Goal: Task Accomplishment & Management: Manage account settings

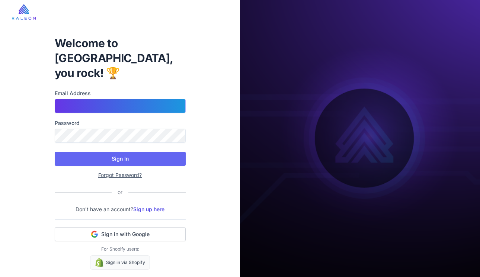
type input "**********"
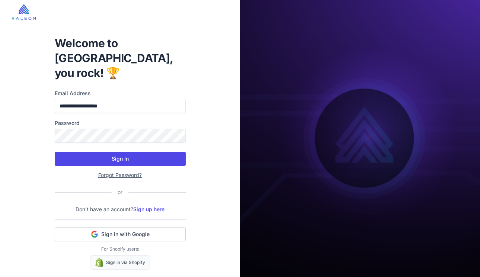
click at [127, 152] on button "Sign In" at bounding box center [120, 159] width 131 height 14
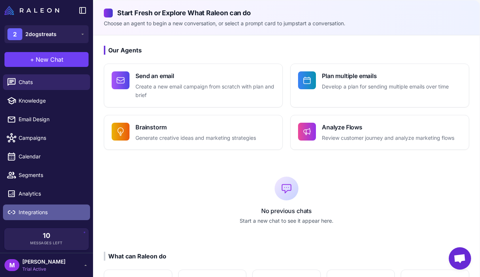
click at [27, 210] on span "Integrations" at bounding box center [52, 213] width 66 height 8
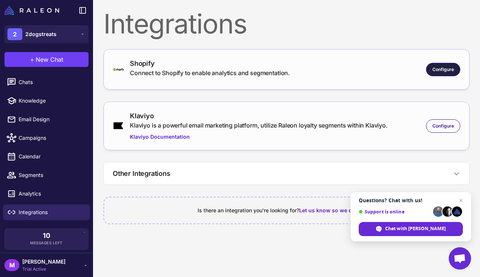
click at [439, 68] on span "Configure" at bounding box center [444, 69] width 22 height 7
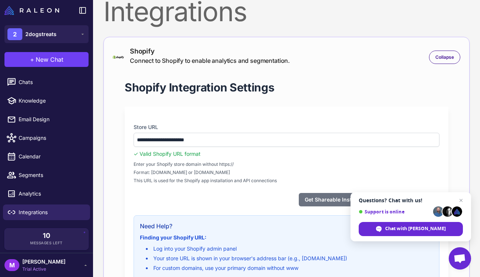
scroll to position [154, 0]
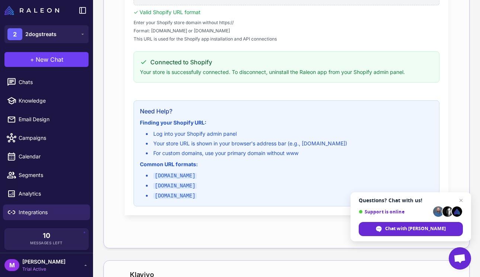
click at [255, 82] on div "**********" at bounding box center [287, 90] width 324 height 251
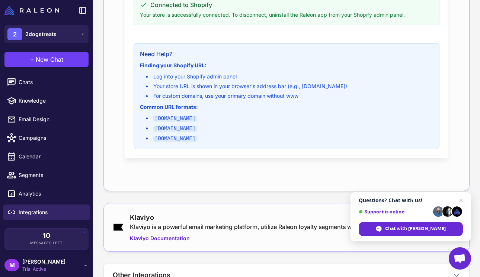
scroll to position [273, 0]
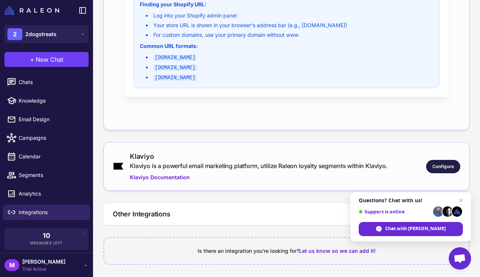
click at [435, 164] on span "Configure" at bounding box center [444, 167] width 22 height 7
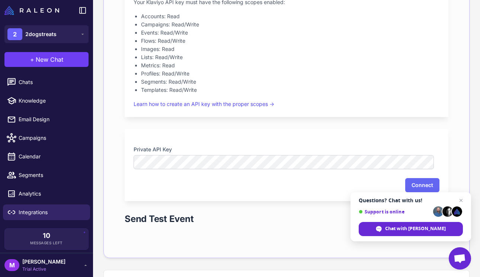
scroll to position [448, 0]
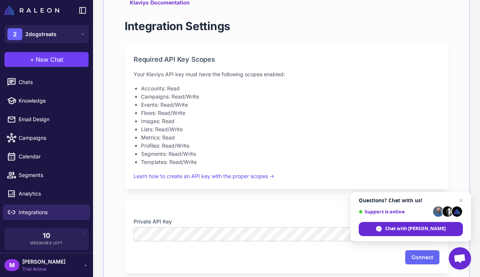
click at [292, 64] on div "Required API Key Scopes Your Klaviyo API key must have the following scopes ena…" at bounding box center [287, 117] width 324 height 144
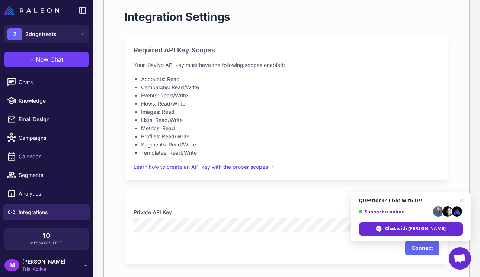
scroll to position [455, 0]
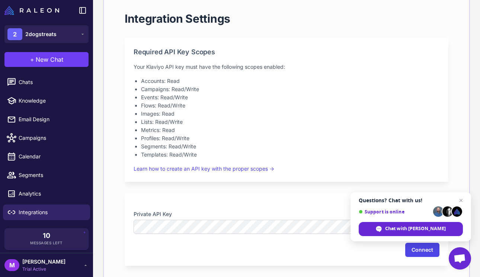
click at [413, 251] on button "Connect" at bounding box center [423, 250] width 34 height 14
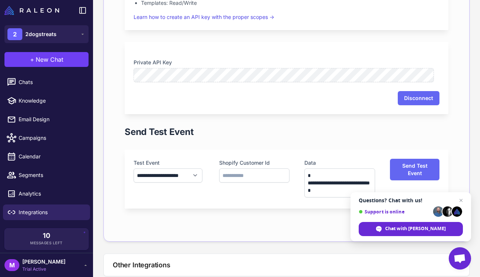
scroll to position [658, 0]
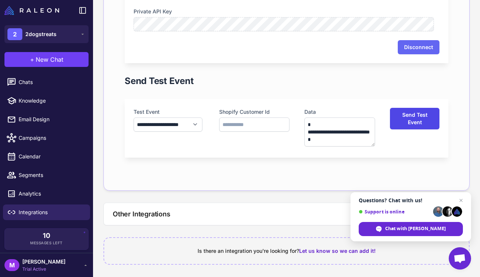
click at [400, 123] on button "Send Test Event" at bounding box center [415, 119] width 50 height 22
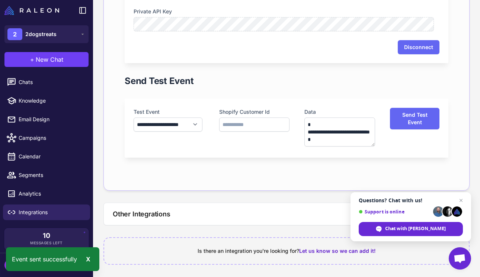
click at [272, 155] on div "**********" at bounding box center [287, 128] width 324 height 59
click at [257, 213] on button "Other Integrations" at bounding box center [287, 214] width 366 height 22
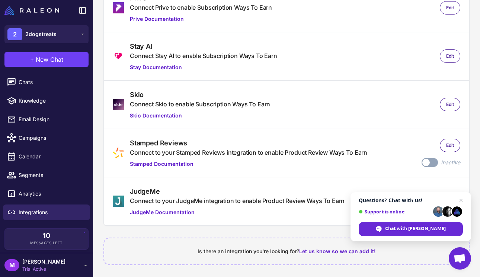
scroll to position [997, 0]
click at [458, 197] on span "Close chat" at bounding box center [461, 200] width 9 height 9
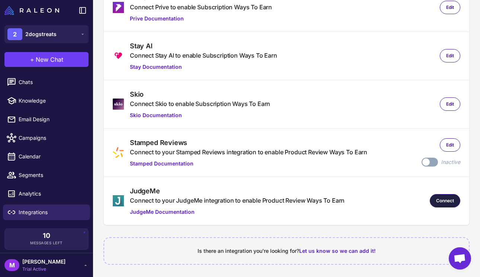
click at [430, 197] on div "Connect" at bounding box center [445, 200] width 31 height 13
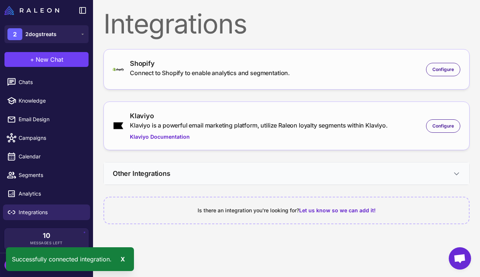
click at [429, 175] on button "Other Integrations" at bounding box center [287, 174] width 366 height 22
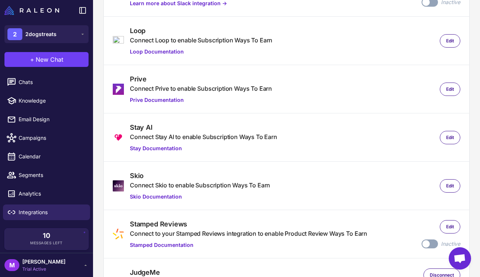
scroll to position [299, 0]
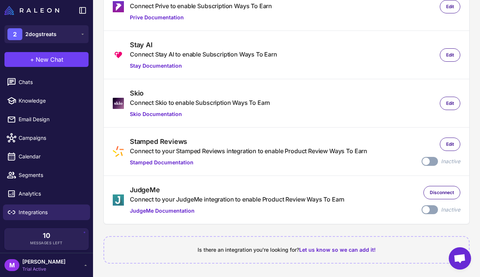
click at [423, 210] on span at bounding box center [426, 209] width 7 height 7
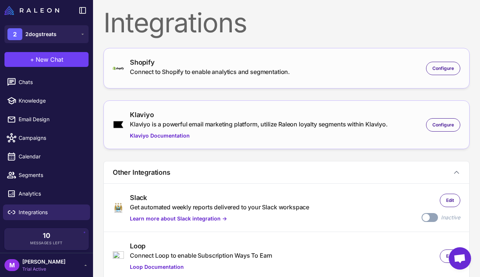
scroll to position [0, 0]
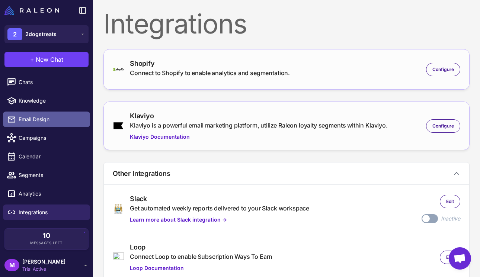
click at [37, 121] on span "Email Design" at bounding box center [52, 119] width 66 height 8
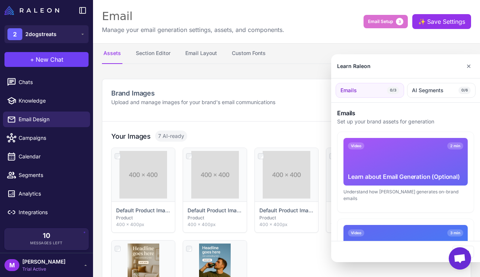
click at [308, 236] on div at bounding box center [240, 138] width 480 height 277
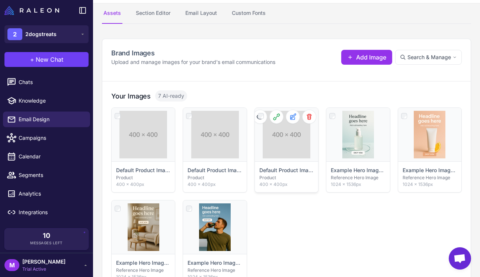
scroll to position [127, 0]
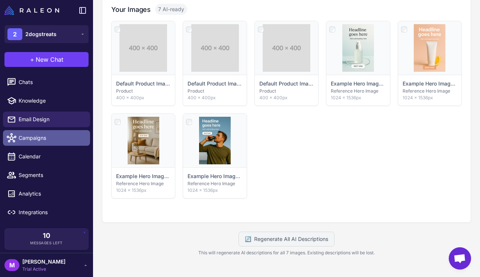
click at [27, 139] on span "Campaigns" at bounding box center [52, 138] width 66 height 8
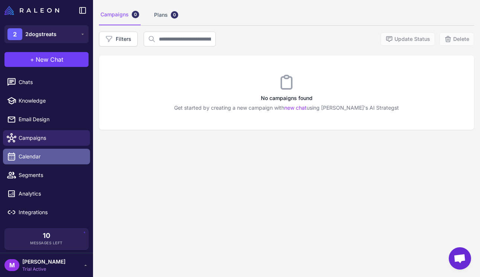
click at [25, 161] on link "Calendar" at bounding box center [46, 157] width 87 height 16
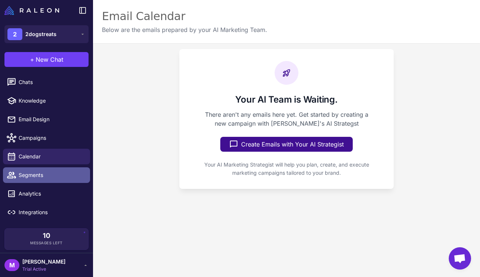
click at [31, 174] on span "Segments" at bounding box center [52, 175] width 66 height 8
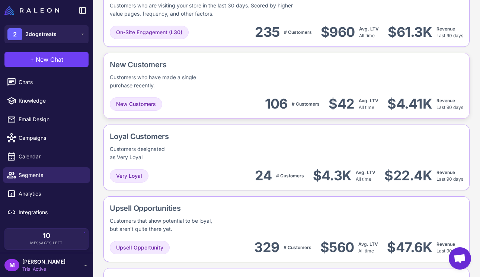
scroll to position [247, 0]
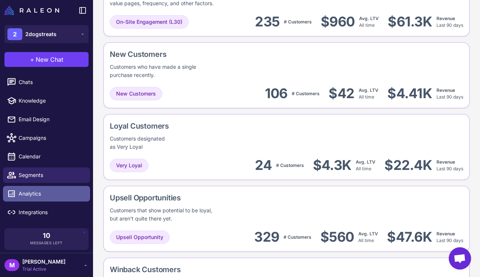
click at [33, 196] on span "Analytics" at bounding box center [52, 194] width 66 height 8
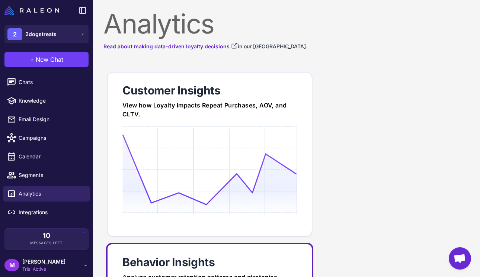
click at [193, 139] on icon at bounding box center [210, 169] width 174 height 71
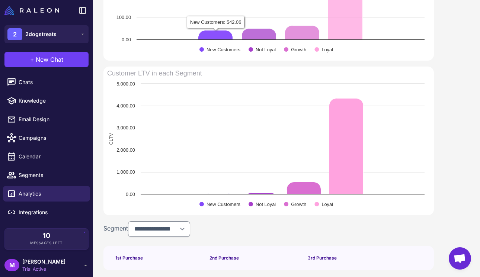
scroll to position [507, 0]
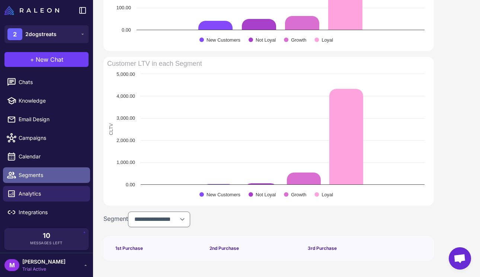
click at [9, 181] on link "Segments" at bounding box center [46, 176] width 87 height 16
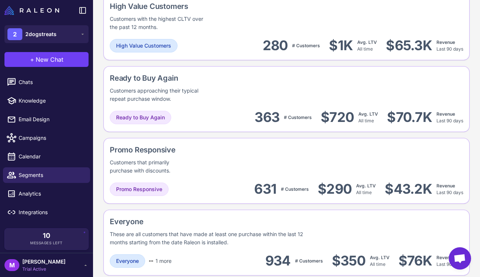
scroll to position [664, 0]
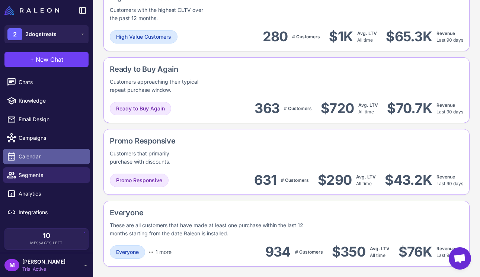
click at [43, 161] on span "Calendar" at bounding box center [52, 157] width 66 height 8
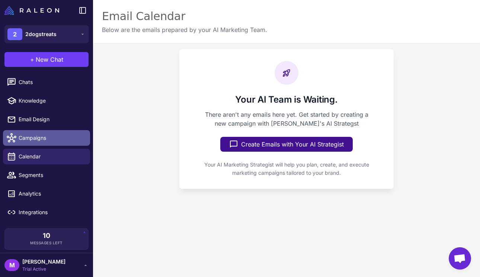
click at [38, 145] on link "Campaigns" at bounding box center [46, 138] width 87 height 16
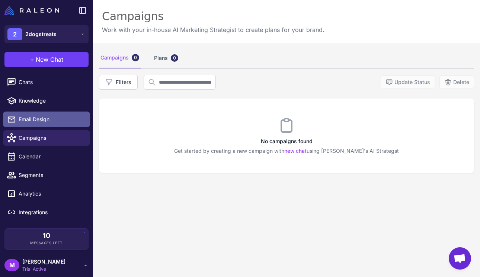
click at [34, 120] on span "Email Design" at bounding box center [52, 119] width 66 height 8
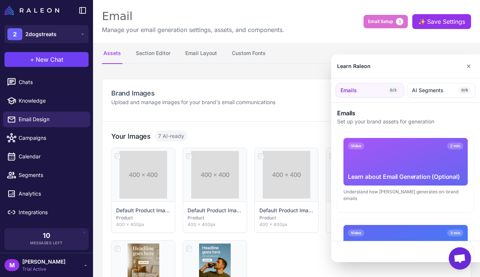
click at [204, 54] on div at bounding box center [240, 138] width 480 height 277
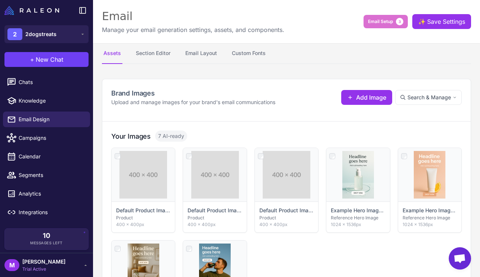
click at [204, 54] on button "Email Layout" at bounding box center [201, 53] width 35 height 21
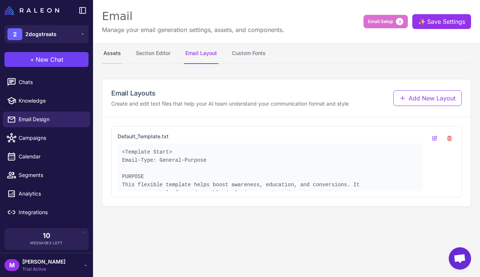
click at [114, 51] on button "Assets" at bounding box center [112, 53] width 20 height 21
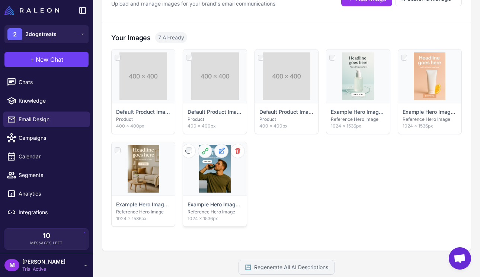
scroll to position [57, 0]
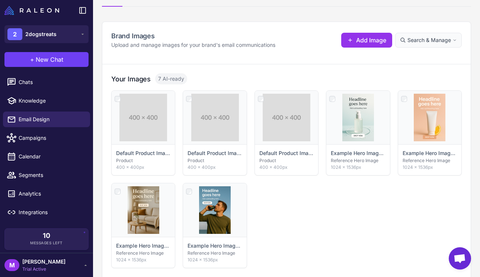
click at [437, 39] on span "Search & Manage" at bounding box center [430, 40] width 44 height 8
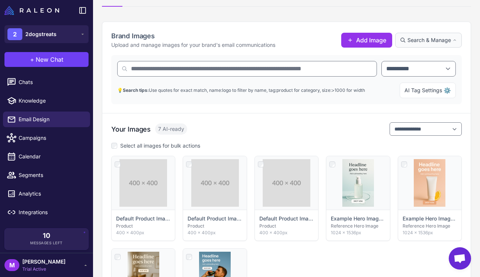
click at [437, 39] on span "Search & Manage" at bounding box center [430, 40] width 44 height 8
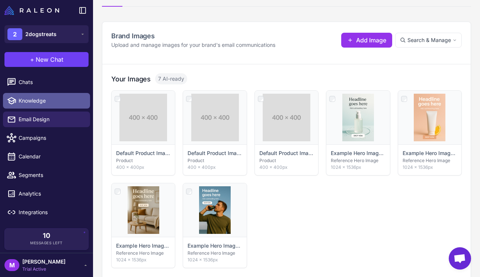
click at [45, 98] on span "Knowledge" at bounding box center [52, 101] width 66 height 8
select select
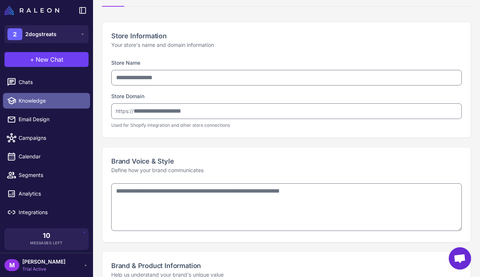
type input "**********"
type textarea "**********"
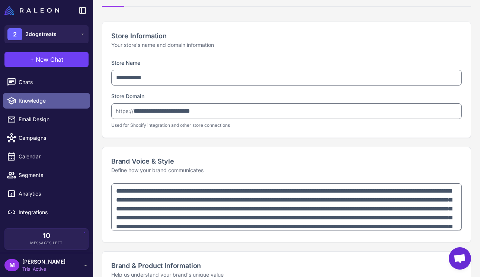
type textarea "**********"
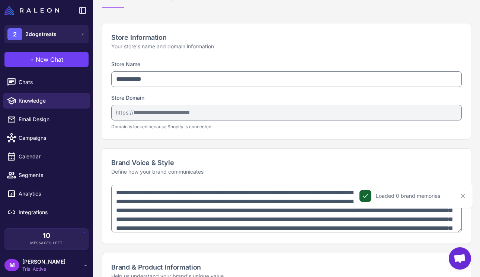
scroll to position [120, 0]
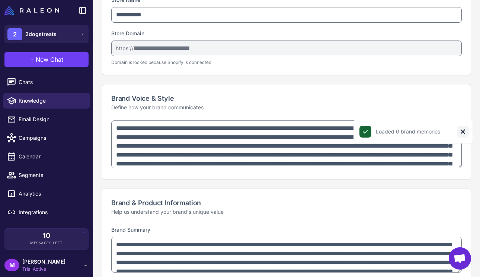
click at [457, 128] on div "**********" at bounding box center [286, 150] width 369 height 59
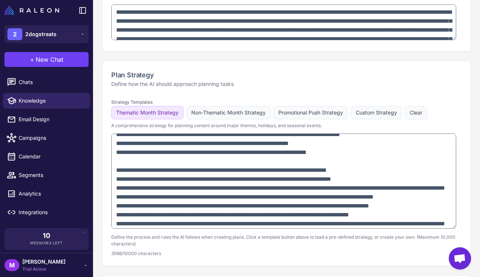
scroll to position [578, 0]
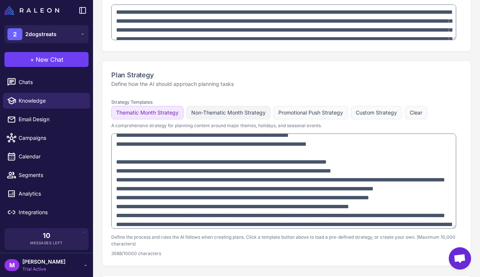
click at [223, 115] on button "Non-Thematic Month Strategy" at bounding box center [229, 112] width 84 height 13
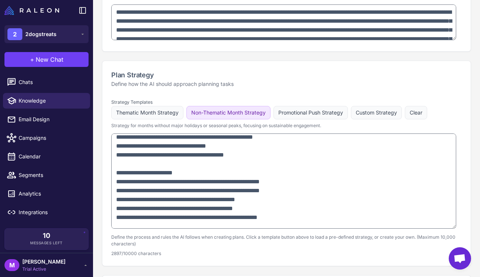
scroll to position [181, 0]
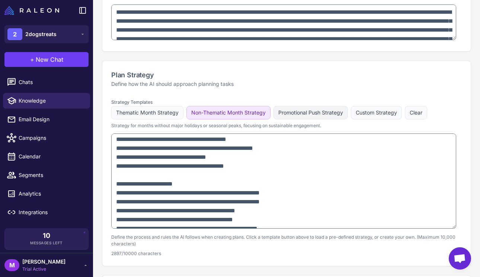
click at [314, 116] on button "Promotional Push Strategy" at bounding box center [311, 112] width 74 height 13
type textarea "**********"
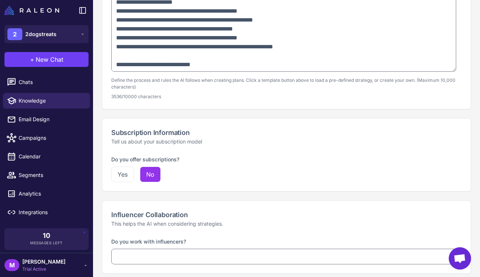
scroll to position [572, 0]
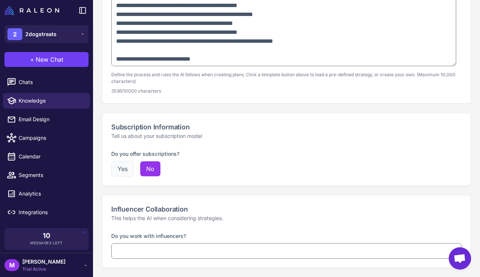
click at [119, 169] on button "Yes" at bounding box center [122, 169] width 23 height 16
click at [303, 210] on h2 "Influencer Collaboration" at bounding box center [286, 209] width 351 height 10
click at [120, 166] on button "Yes" at bounding box center [122, 169] width 23 height 16
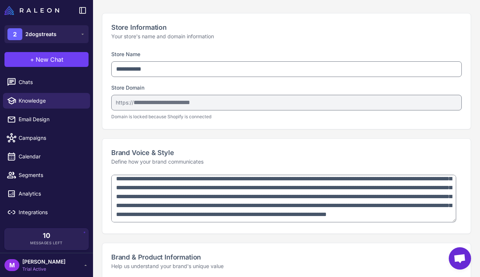
scroll to position [0, 0]
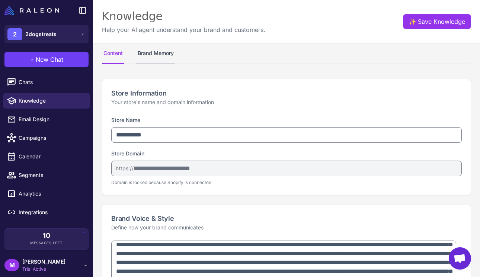
click at [153, 54] on button "Brand Memory" at bounding box center [155, 53] width 39 height 21
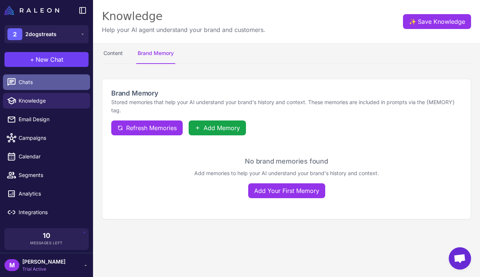
click at [32, 85] on span "Chats" at bounding box center [52, 82] width 66 height 8
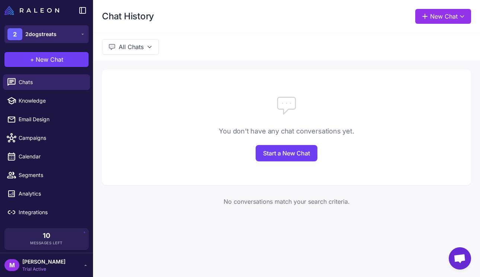
click at [41, 32] on span "2dogstreats" at bounding box center [40, 34] width 31 height 8
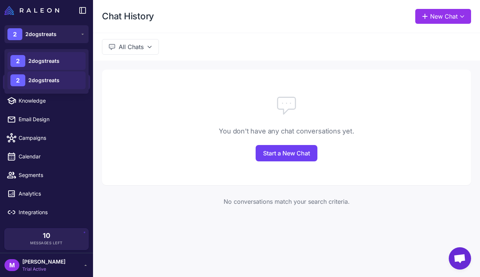
click at [134, 98] on div at bounding box center [286, 105] width 369 height 24
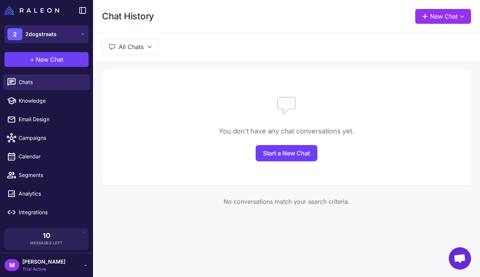
click at [32, 29] on div "2 2dogstreats" at bounding box center [31, 34] width 49 height 12
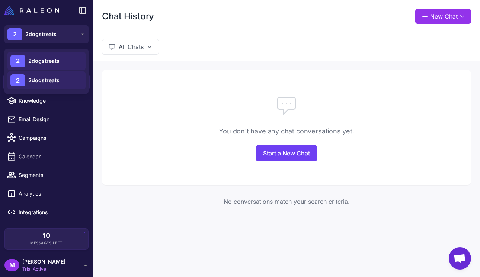
click at [39, 63] on span "2dogstreats" at bounding box center [43, 61] width 31 height 8
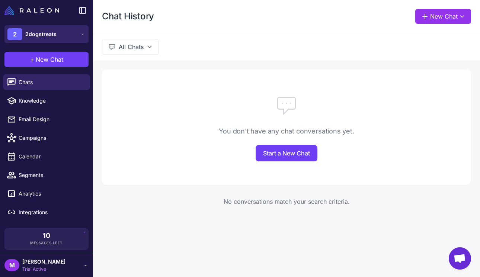
click at [39, 34] on span "2dogstreats" at bounding box center [40, 34] width 31 height 8
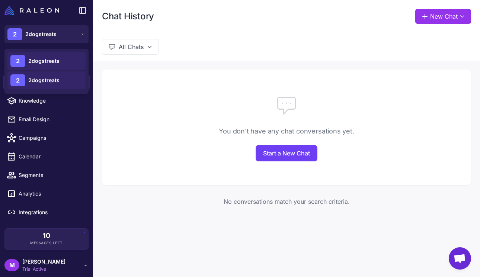
click at [44, 76] on span "2dogstreats" at bounding box center [43, 80] width 31 height 8
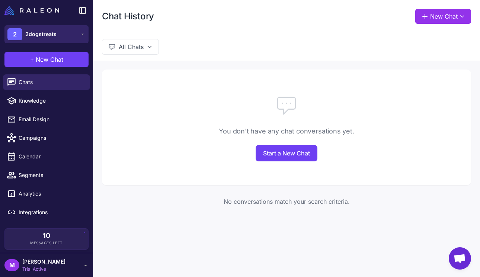
click at [42, 36] on span "2dogstreats" at bounding box center [40, 34] width 31 height 8
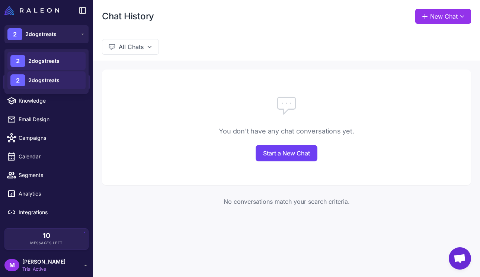
click at [45, 59] on span "2dogstreats" at bounding box center [43, 61] width 31 height 8
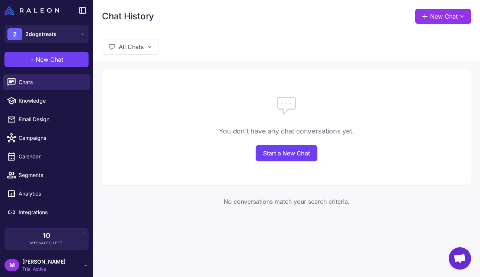
click at [111, 117] on div "You don't have any chat conversations yet. Start a New Chat" at bounding box center [286, 128] width 369 height 116
click at [43, 106] on link "Knowledge" at bounding box center [46, 101] width 87 height 16
select select
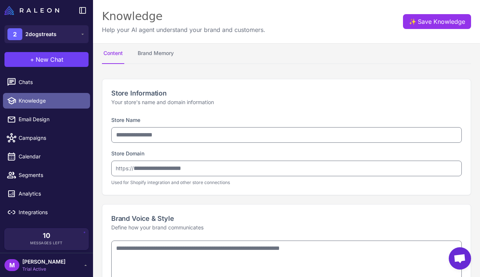
type input "**********"
type textarea "**********"
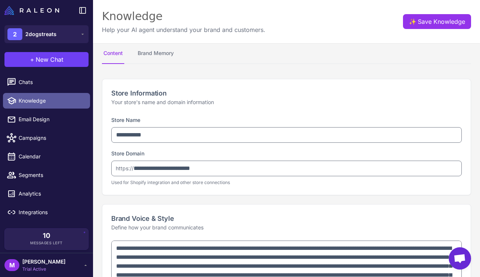
type textarea "**********"
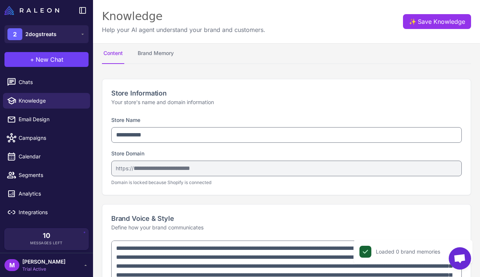
click at [437, 12] on div "Knowledge Help your AI agent understand your brand and customers. ✨ Save Knowle…" at bounding box center [286, 21] width 387 height 43
click at [437, 22] on button "✨ Save Knowledge" at bounding box center [437, 21] width 68 height 15
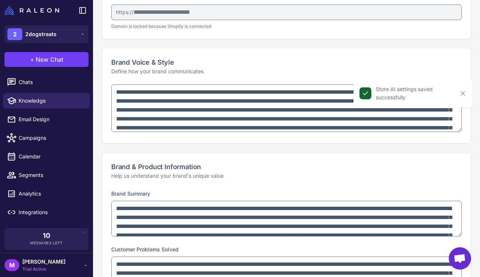
scroll to position [572, 0]
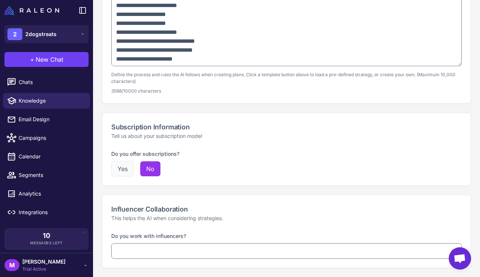
click at [125, 168] on button "Yes" at bounding box center [122, 169] width 23 height 16
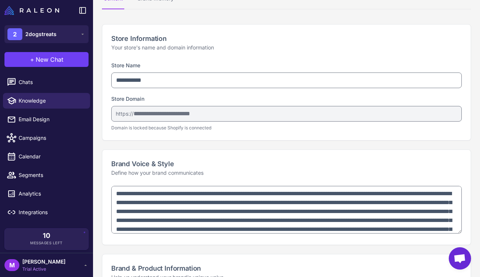
scroll to position [0, 0]
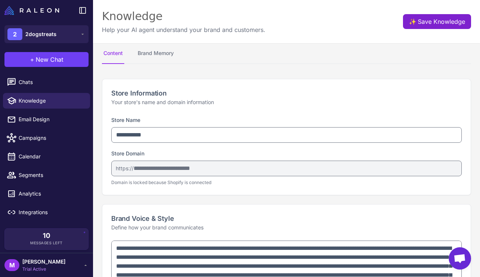
click at [428, 19] on button "✨ Save Knowledge" at bounding box center [437, 21] width 68 height 15
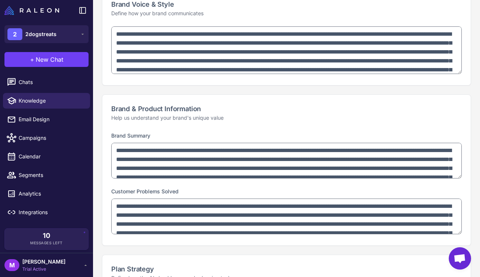
scroll to position [210, 0]
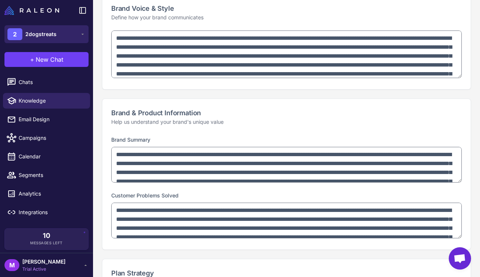
click at [50, 35] on span "2dogstreats" at bounding box center [40, 34] width 31 height 8
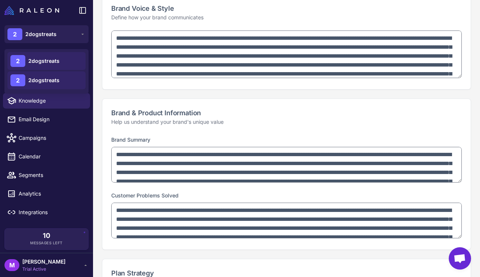
click at [242, 128] on div "Brand & Product Information Help us understand your brand's unique value" at bounding box center [286, 117] width 369 height 36
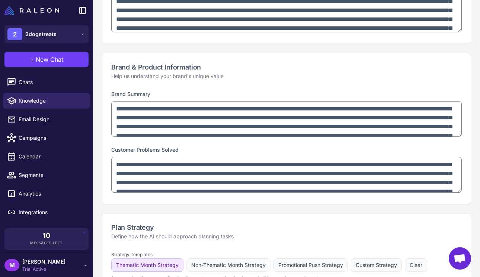
scroll to position [269, 0]
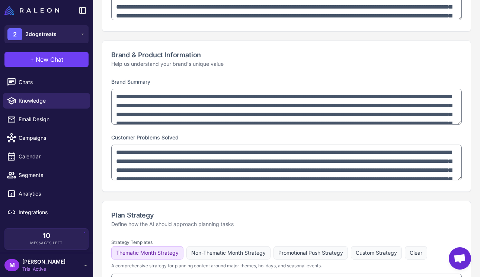
click at [50, 270] on div "M Mike Trial Active" at bounding box center [46, 265] width 84 height 15
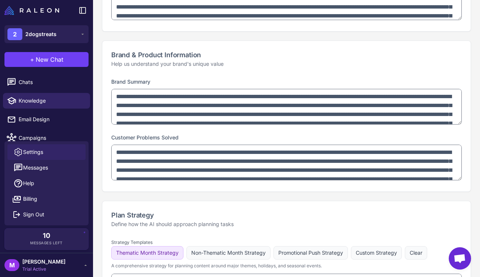
click at [32, 151] on span "Settings" at bounding box center [33, 152] width 20 height 8
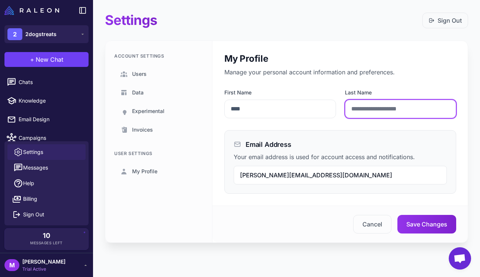
click at [369, 111] on input "Last Name" at bounding box center [401, 109] width 112 height 19
type input "*******"
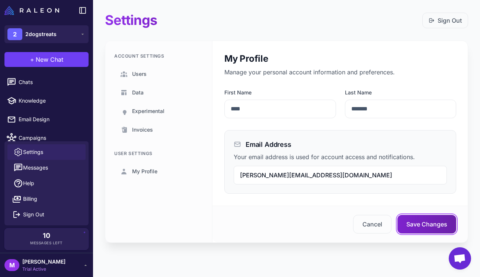
click at [425, 219] on button "Save Changes" at bounding box center [427, 224] width 59 height 19
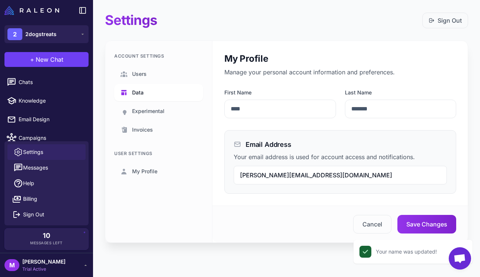
click at [142, 95] on span "Data" at bounding box center [138, 93] width 12 height 8
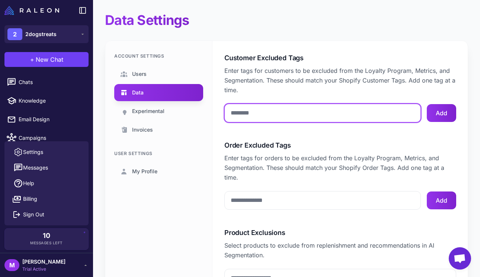
click at [258, 114] on input "Customer Excluded Tags" at bounding box center [323, 113] width 197 height 19
type input "*********"
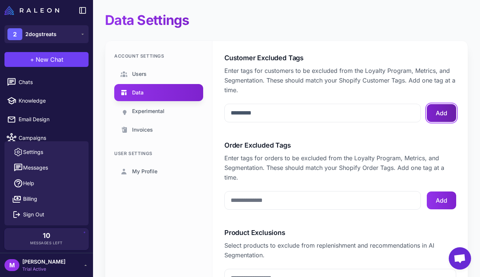
click at [442, 112] on button "Add" at bounding box center [441, 113] width 29 height 18
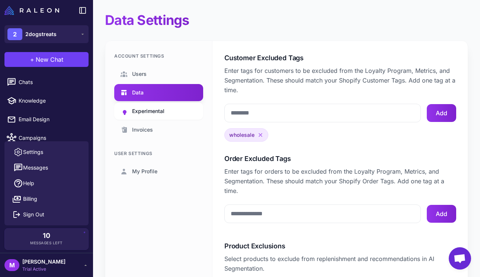
click at [163, 116] on link "Experimental" at bounding box center [158, 111] width 89 height 17
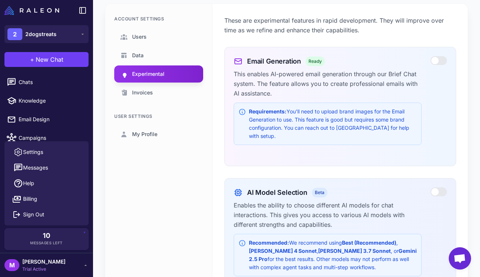
scroll to position [31, 0]
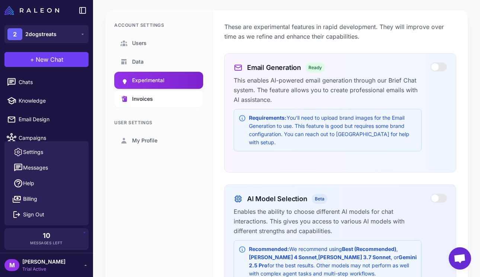
click at [142, 103] on link "Invoices" at bounding box center [158, 99] width 89 height 17
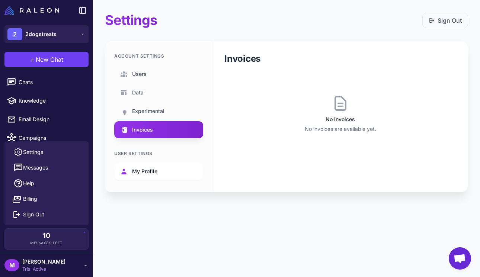
click at [136, 172] on span "My Profile" at bounding box center [144, 172] width 25 height 8
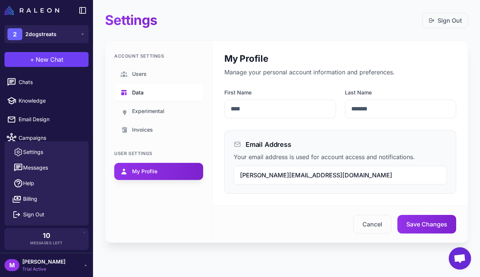
click at [137, 93] on span "Data" at bounding box center [138, 93] width 12 height 8
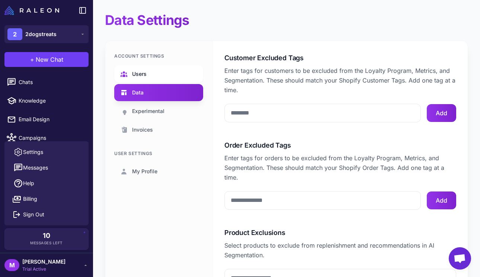
click at [137, 72] on span "Users" at bounding box center [139, 74] width 15 height 8
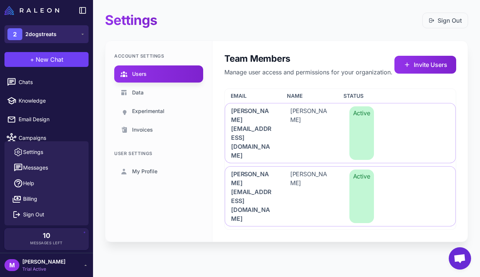
click at [42, 35] on span "2dogstreats" at bounding box center [40, 34] width 31 height 8
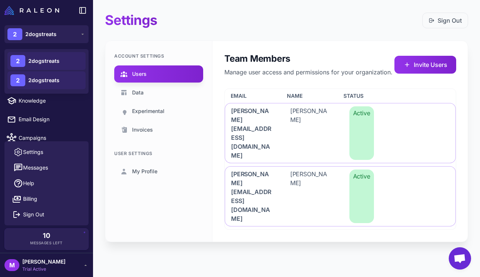
click at [283, 53] on h2 "Team Members" at bounding box center [309, 59] width 168 height 12
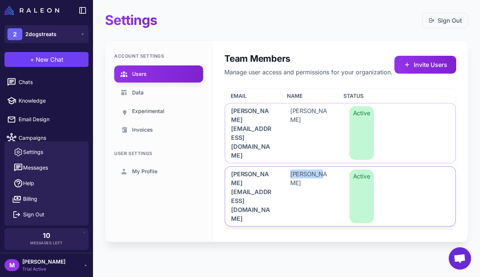
click at [316, 167] on div "mike null" at bounding box center [311, 197] width 53 height 60
click at [246, 170] on span "mike@2dogstreats.com" at bounding box center [251, 197] width 41 height 54
click at [158, 172] on link "My Profile" at bounding box center [158, 171] width 89 height 17
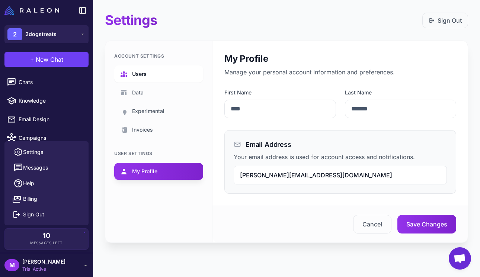
click at [138, 76] on span "Users" at bounding box center [139, 74] width 15 height 8
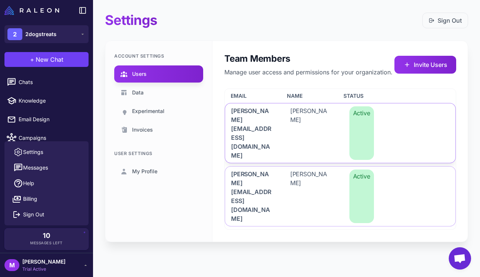
click at [399, 109] on div "mike@2dogstreats.com Mike Merfeld Active" at bounding box center [340, 133] width 231 height 60
click at [357, 170] on span "Active" at bounding box center [362, 197] width 25 height 54
click at [301, 170] on span "mike null" at bounding box center [311, 197] width 41 height 54
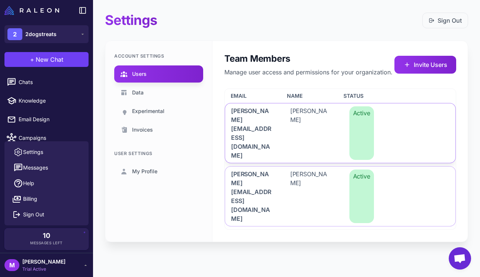
click at [251, 111] on span "mike@2dogstreats.com" at bounding box center [251, 134] width 41 height 54
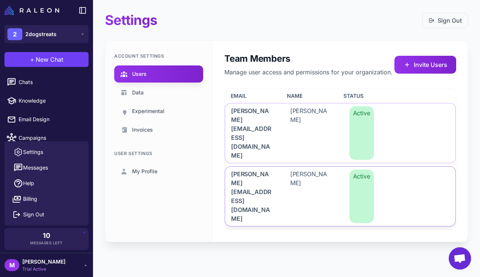
click at [257, 170] on span "mike@2dogstreats.com" at bounding box center [251, 197] width 41 height 54
click at [255, 117] on span "mike@2dogstreats.com" at bounding box center [251, 134] width 41 height 54
click at [257, 170] on span "mike@2dogstreats.com" at bounding box center [251, 197] width 41 height 54
click at [189, 192] on div "Account Settings Users Data Experimental Invoices User Settings My Profile" at bounding box center [158, 141] width 107 height 201
click at [36, 272] on span "Trial Active" at bounding box center [43, 269] width 43 height 7
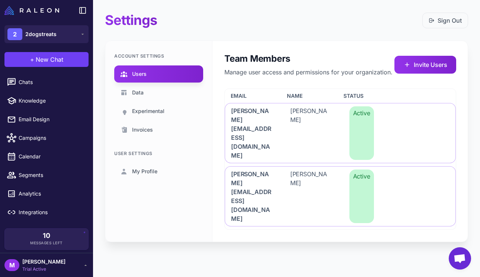
click at [187, 225] on div "Settings Sign Out Account Settings Users Data Experimental Invoices User Settin…" at bounding box center [286, 138] width 387 height 277
click at [150, 168] on span "My Profile" at bounding box center [144, 172] width 25 height 8
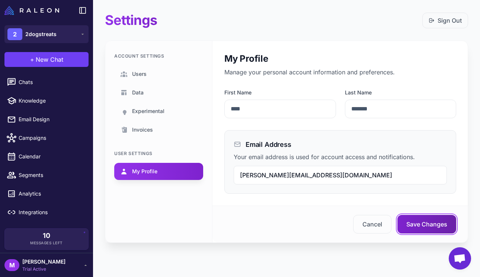
click at [422, 229] on button "Save Changes" at bounding box center [427, 224] width 59 height 19
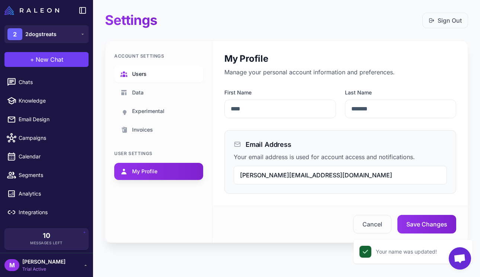
click at [151, 75] on link "Users" at bounding box center [158, 74] width 89 height 17
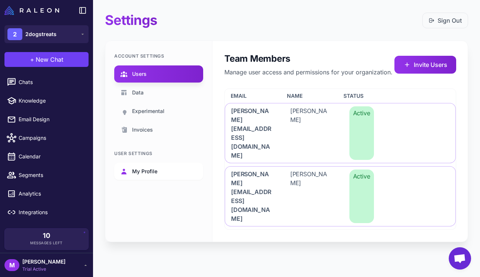
click at [146, 169] on span "My Profile" at bounding box center [144, 172] width 25 height 8
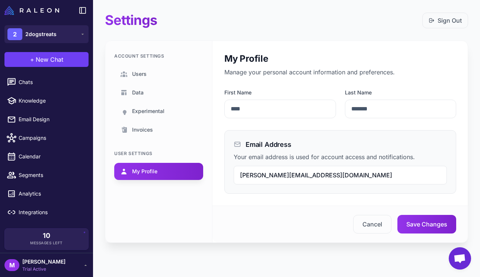
click at [242, 55] on h2 "My Profile" at bounding box center [341, 59] width 232 height 12
click at [24, 39] on div "2 2dogstreats" at bounding box center [31, 34] width 49 height 12
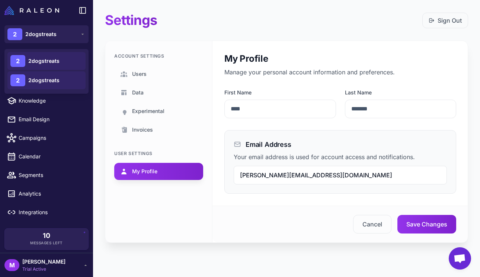
click at [31, 63] on span "2dogstreats" at bounding box center [43, 61] width 31 height 8
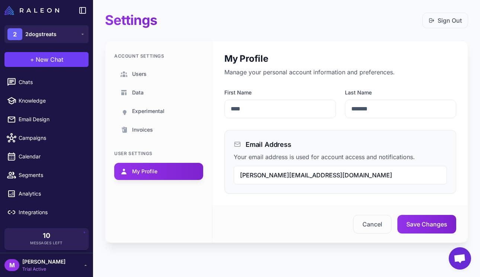
click at [187, 34] on div "Settings Sign Out Account Settings Users Data Experimental Invoices User Settin…" at bounding box center [286, 133] width 387 height 267
click at [49, 36] on span "2dogstreats" at bounding box center [40, 34] width 31 height 8
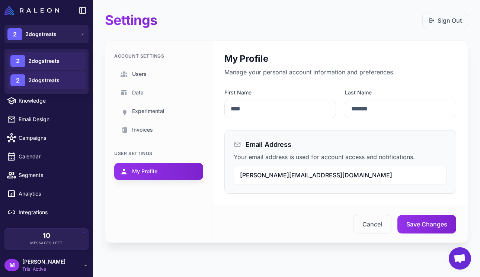
click at [53, 80] on span "2dogstreats" at bounding box center [43, 80] width 31 height 8
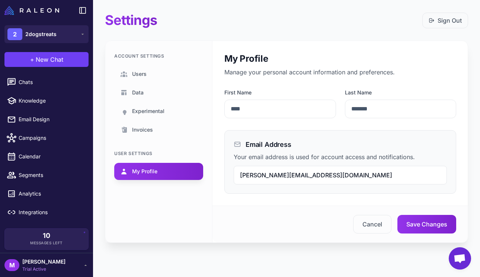
click at [212, 53] on div "Account Settings Users Data Experimental Invoices User Settings My Profile" at bounding box center [158, 142] width 107 height 202
click at [157, 167] on link "My Profile" at bounding box center [158, 171] width 89 height 17
click at [48, 34] on span "2dogstreats" at bounding box center [40, 34] width 31 height 8
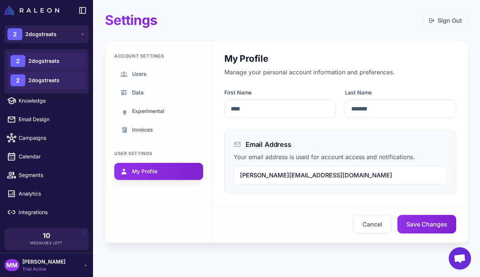
click at [51, 56] on div "2 2dogstreats" at bounding box center [46, 61] width 78 height 18
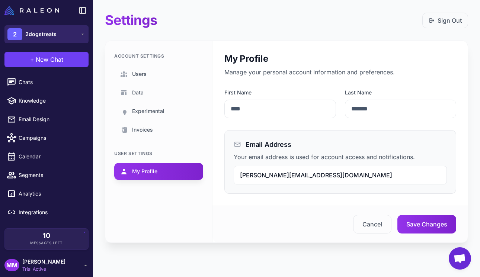
click at [47, 35] on span "2dogstreats" at bounding box center [40, 34] width 31 height 8
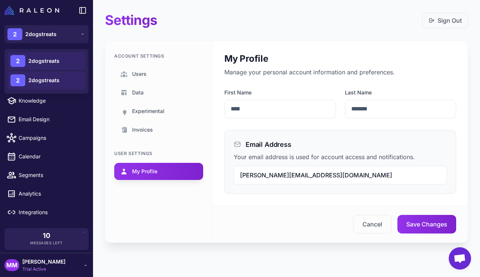
click at [51, 80] on span "2dogstreats" at bounding box center [43, 80] width 31 height 8
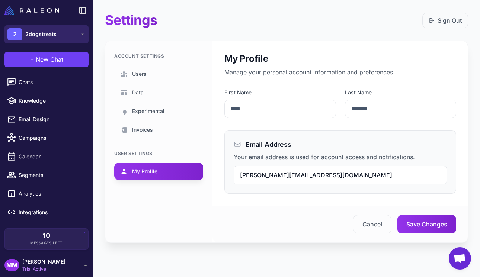
click at [51, 28] on button "2 2dogstreats" at bounding box center [46, 34] width 84 height 18
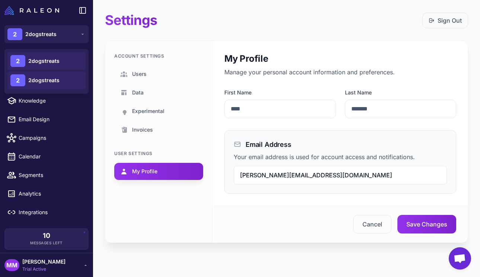
click at [52, 64] on span "2dogstreats" at bounding box center [43, 61] width 31 height 8
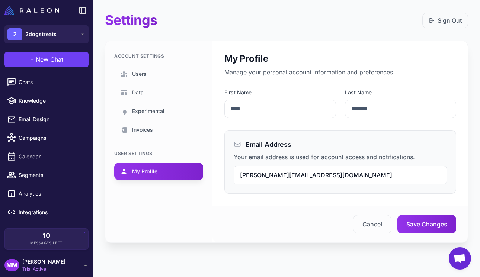
click at [55, 269] on div "MM [PERSON_NAME] Trial Active" at bounding box center [46, 265] width 84 height 15
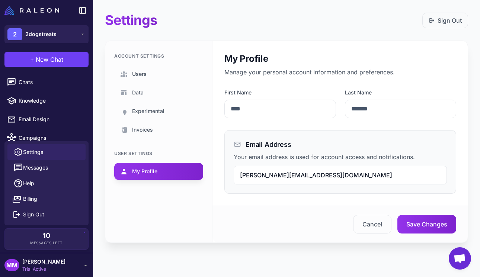
click at [39, 159] on link "Settings" at bounding box center [46, 153] width 78 height 16
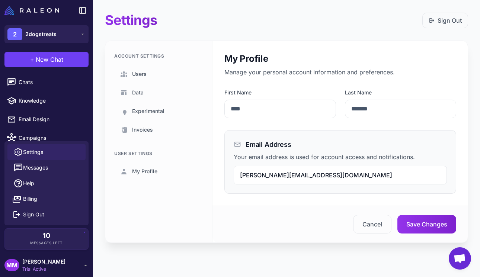
click at [200, 50] on div "Account Settings Users Data Experimental Invoices User Settings My Profile" at bounding box center [158, 142] width 107 height 202
click at [140, 94] on span "Data" at bounding box center [138, 93] width 12 height 8
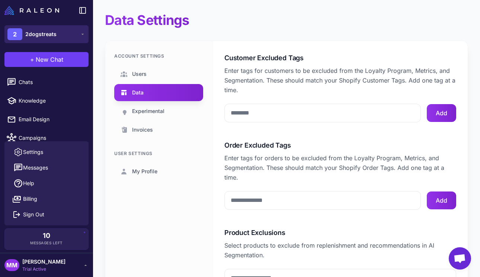
click at [38, 36] on span "2dogstreats" at bounding box center [40, 34] width 31 height 8
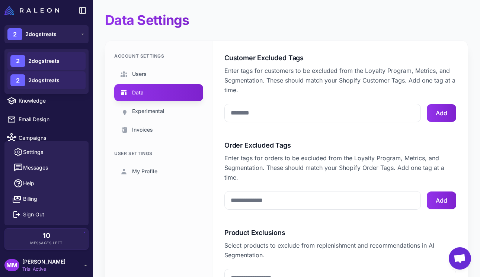
click at [46, 90] on div "2 2dogstreats 2 2dogstreats" at bounding box center [46, 71] width 84 height 45
click at [47, 80] on span "2dogstreats" at bounding box center [43, 80] width 31 height 8
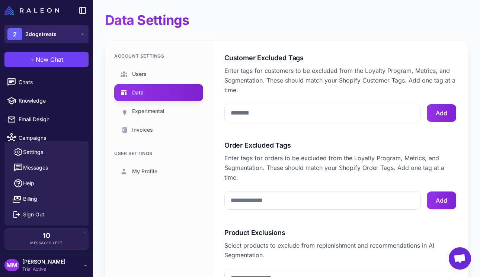
click at [46, 41] on button "2 2dogstreats" at bounding box center [46, 34] width 84 height 18
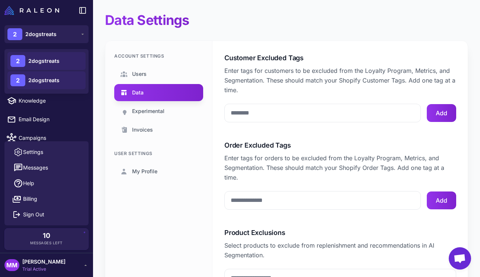
click at [47, 61] on span "2dogstreats" at bounding box center [43, 61] width 31 height 8
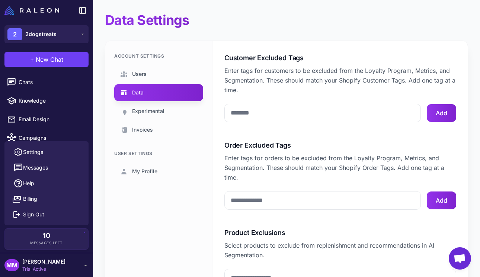
click at [200, 45] on div "Account Settings Users Data Experimental Invoices User Settings My Profile" at bounding box center [158, 193] width 107 height 305
drag, startPoint x: 318, startPoint y: 29, endPoint x: 320, endPoint y: 34, distance: 4.7
click at [318, 29] on div "Data Settings Account Settings Users Data Experimental Invoices User Settings M…" at bounding box center [286, 185] width 387 height 370
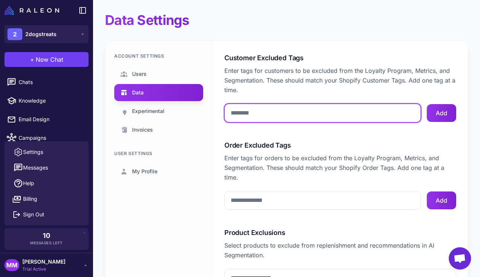
click at [330, 115] on input "Customer Excluded Tags" at bounding box center [323, 113] width 197 height 19
type input "*********"
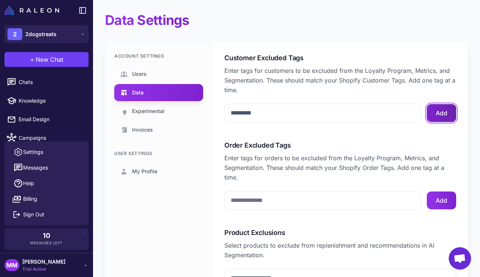
click at [437, 113] on button "Add" at bounding box center [441, 113] width 29 height 18
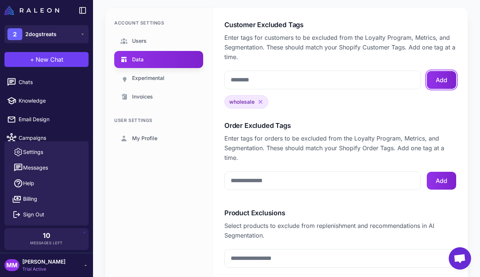
scroll to position [106, 0]
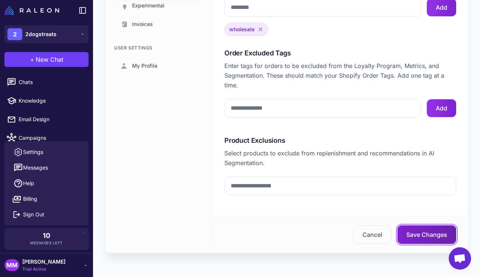
click at [403, 234] on button "Save Changes" at bounding box center [427, 235] width 59 height 19
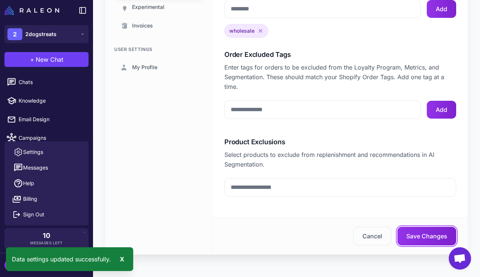
scroll to position [0, 0]
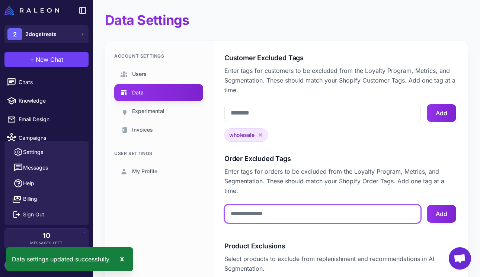
click at [260, 214] on input "Order Excluded Tags" at bounding box center [323, 214] width 197 height 19
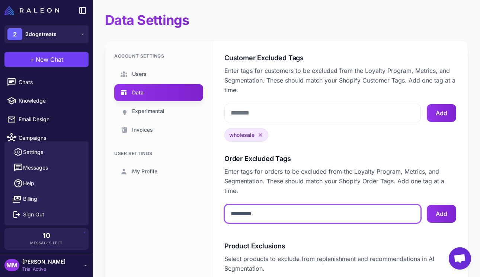
type input "*********"
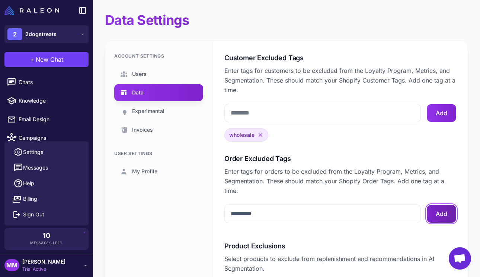
click at [428, 211] on button "Add" at bounding box center [441, 214] width 29 height 18
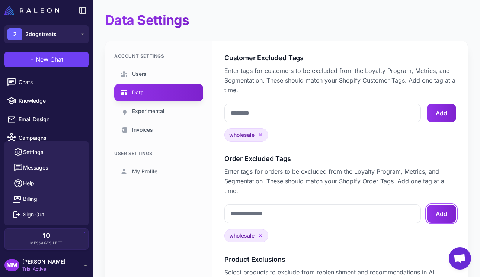
scroll to position [119, 0]
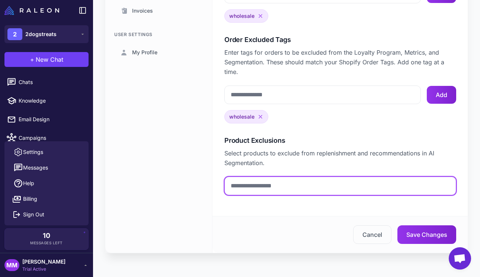
click at [306, 187] on input "text" at bounding box center [341, 186] width 232 height 19
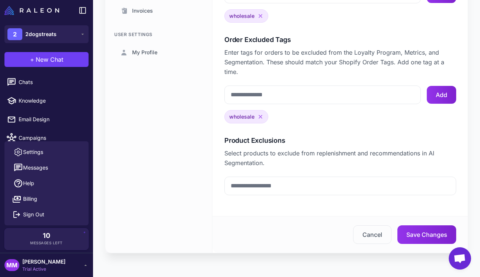
click at [186, 188] on div "Account Settings Users Data Experimental Invoices User Settings My Profile" at bounding box center [158, 87] width 107 height 331
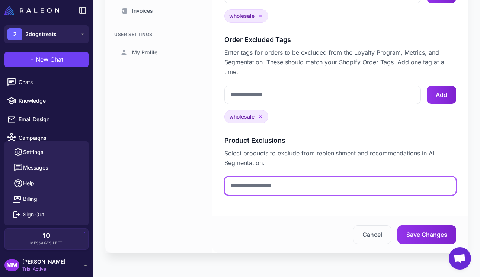
click at [264, 186] on input "text" at bounding box center [341, 186] width 232 height 19
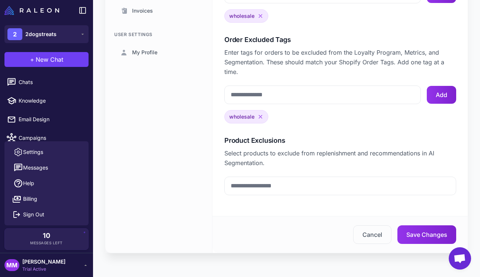
click at [193, 183] on div "Account Settings Users Data Experimental Invoices User Settings My Profile" at bounding box center [158, 87] width 107 height 331
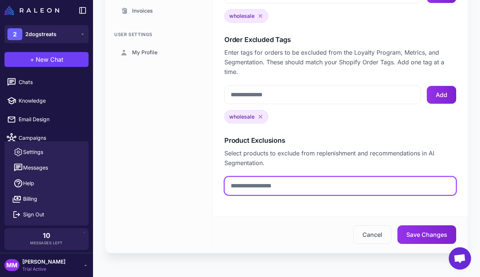
click at [259, 190] on input "text" at bounding box center [341, 186] width 232 height 19
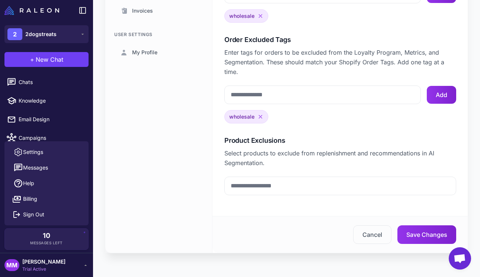
click at [160, 175] on div "Account Settings Users Data Experimental Invoices User Settings My Profile" at bounding box center [158, 87] width 107 height 331
click at [153, 199] on div "Account Settings Users Data Experimental Invoices User Settings My Profile" at bounding box center [158, 87] width 107 height 331
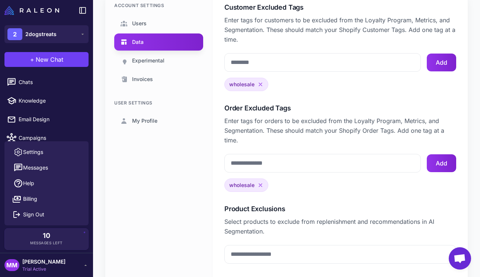
click at [34, 142] on div "Settings Messages Help Billing Sign Out" at bounding box center [46, 184] width 84 height 84
click at [36, 139] on span "Campaigns" at bounding box center [52, 138] width 66 height 8
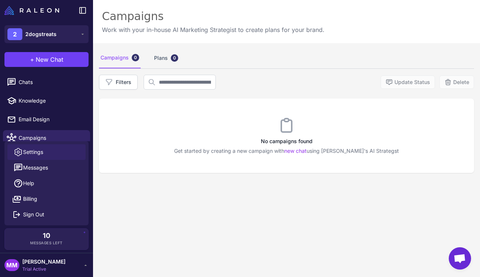
click at [38, 152] on span "Settings" at bounding box center [33, 152] width 20 height 8
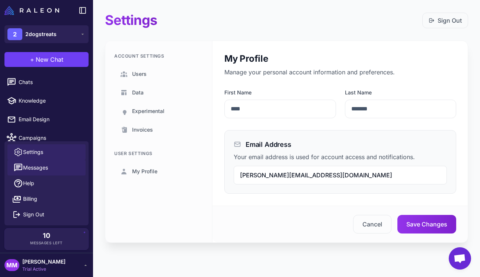
click at [35, 164] on span "Messages" at bounding box center [35, 168] width 25 height 8
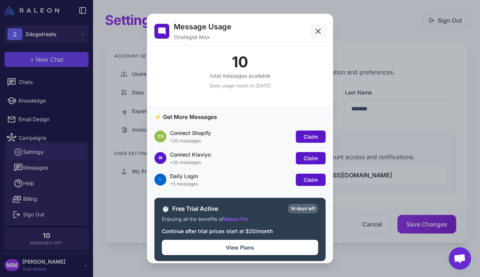
click at [314, 31] on icon at bounding box center [318, 31] width 9 height 9
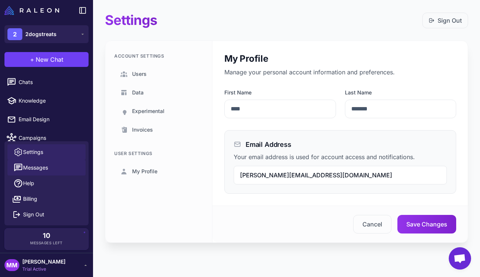
click at [32, 171] on span "Messages" at bounding box center [35, 168] width 25 height 8
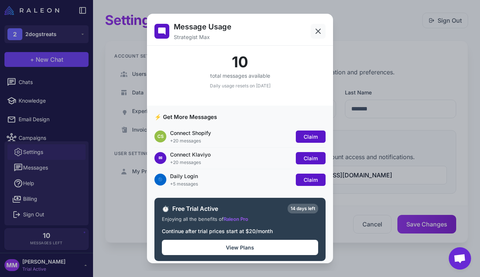
click at [314, 31] on icon at bounding box center [318, 31] width 9 height 9
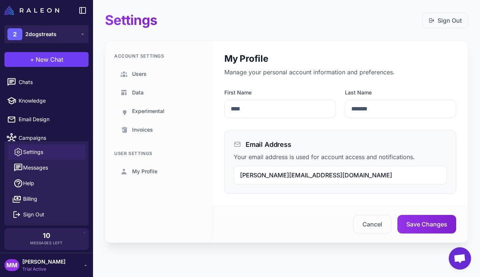
click at [35, 268] on span "Trial Active" at bounding box center [43, 269] width 43 height 7
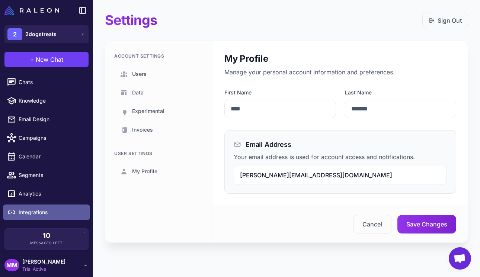
click at [36, 215] on span "Integrations" at bounding box center [52, 213] width 66 height 8
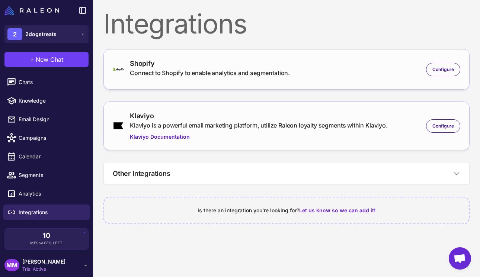
click at [458, 61] on div "Shopify Connect to Shopify to enable analytics and segmentation. Configure" at bounding box center [287, 69] width 348 height 22
click at [454, 69] on span "Configure" at bounding box center [444, 69] width 22 height 7
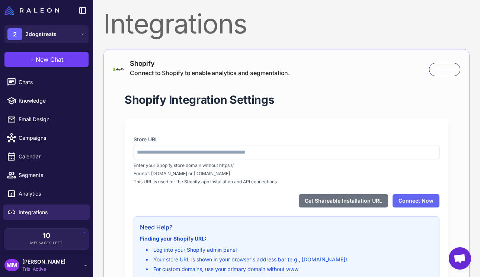
type input "**********"
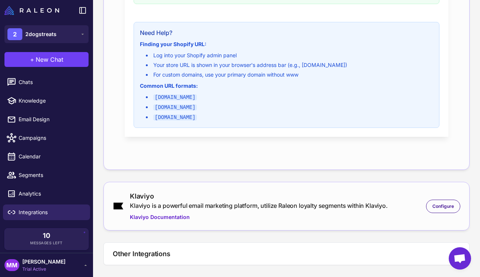
scroll to position [235, 0]
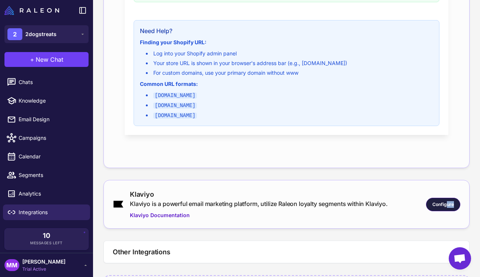
click at [440, 207] on div "Configure" at bounding box center [443, 204] width 34 height 13
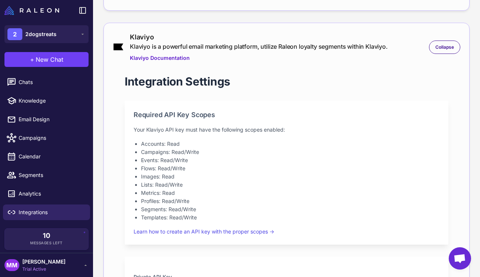
scroll to position [300, 0]
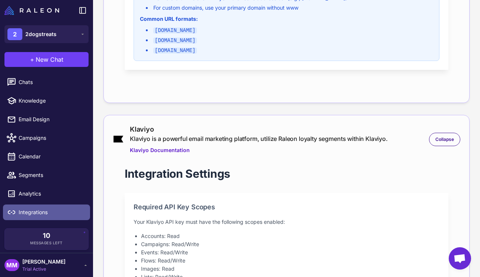
click at [35, 215] on span "Integrations" at bounding box center [52, 213] width 66 height 8
click at [53, 270] on span "Trial Active" at bounding box center [43, 269] width 43 height 7
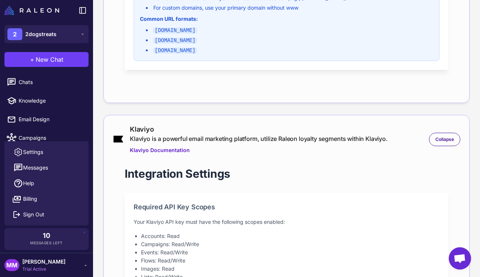
click at [52, 265] on span "[PERSON_NAME]" at bounding box center [43, 262] width 43 height 8
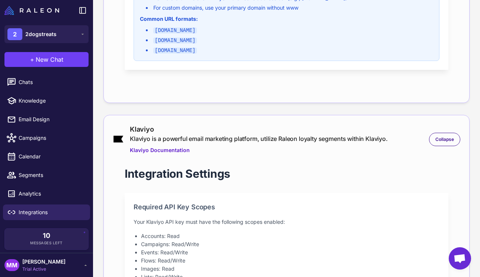
click at [52, 265] on span "[PERSON_NAME]" at bounding box center [43, 262] width 43 height 8
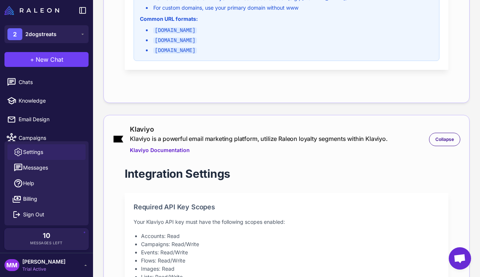
click at [32, 151] on span "Settings" at bounding box center [33, 152] width 20 height 8
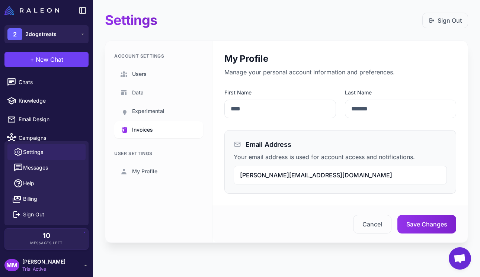
click at [132, 126] on span "Invoices" at bounding box center [142, 130] width 21 height 8
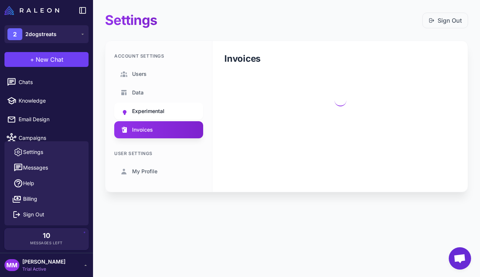
click at [136, 114] on span "Experimental" at bounding box center [148, 111] width 32 height 8
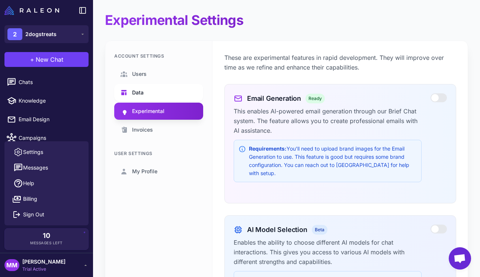
click at [137, 85] on link "Data" at bounding box center [158, 92] width 89 height 17
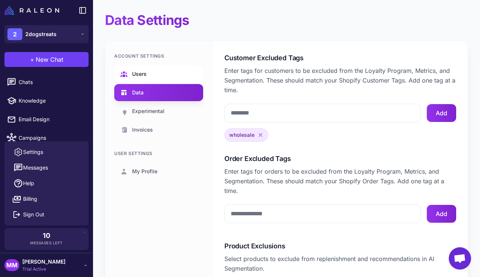
click at [139, 70] on span "Users" at bounding box center [139, 74] width 15 height 8
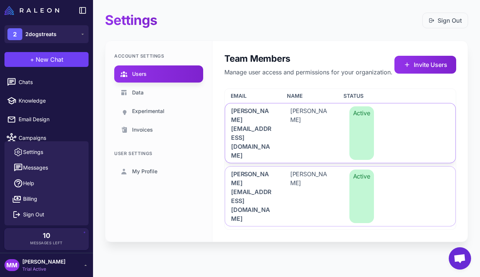
click at [297, 121] on span "[PERSON_NAME]" at bounding box center [311, 134] width 41 height 54
click at [254, 170] on span "mike@2dogstreats.com" at bounding box center [251, 197] width 41 height 54
click at [247, 115] on span "mike@2dogstreats.com" at bounding box center [251, 134] width 41 height 54
click at [230, 102] on div "Email Name Status" at bounding box center [340, 96] width 231 height 14
click at [41, 266] on span "Trial Active" at bounding box center [43, 269] width 43 height 7
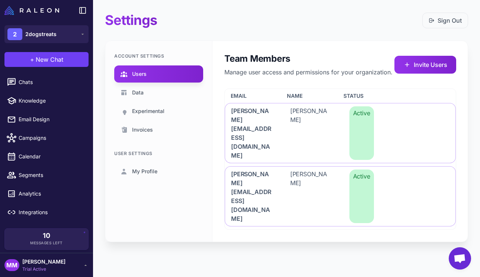
click at [41, 266] on span "Trial Active" at bounding box center [43, 269] width 43 height 7
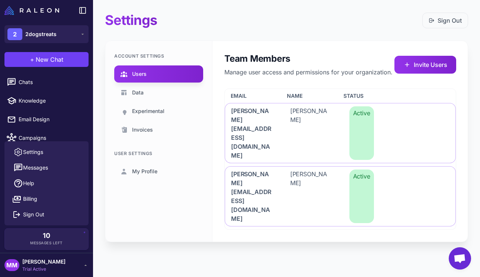
click at [42, 269] on span "Trial Active" at bounding box center [43, 269] width 43 height 7
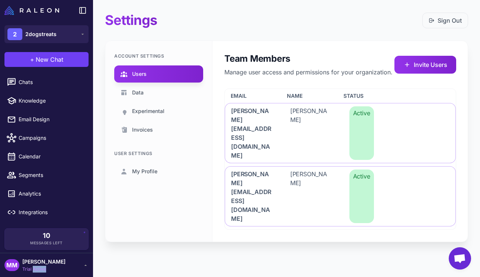
click at [42, 269] on span "Trial Active" at bounding box center [43, 269] width 43 height 7
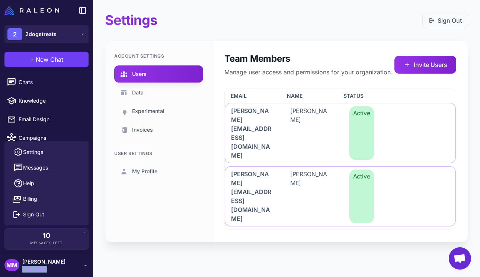
click at [42, 269] on span "Trial Active" at bounding box center [43, 269] width 43 height 7
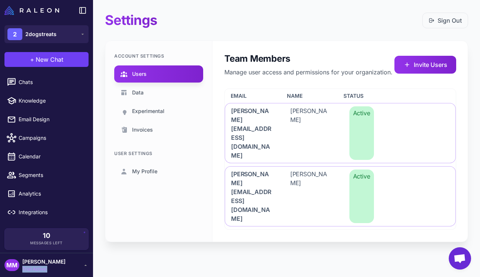
click at [42, 269] on span "Trial Active" at bounding box center [43, 269] width 43 height 7
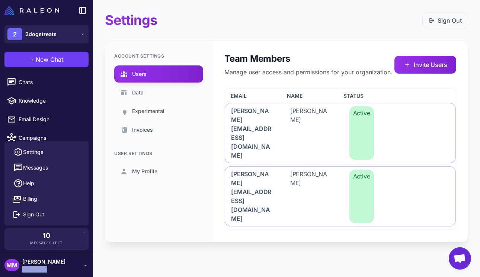
click at [42, 269] on span "Trial Active" at bounding box center [43, 269] width 43 height 7
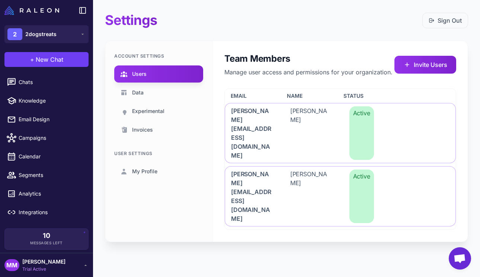
click at [204, 257] on div "Settings Sign Out Account Settings Users Data Experimental Invoices User Settin…" at bounding box center [286, 138] width 387 height 277
click at [134, 92] on span "Data" at bounding box center [138, 93] width 12 height 8
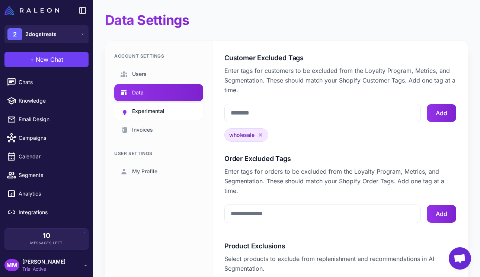
click at [127, 108] on icon at bounding box center [123, 111] width 7 height 7
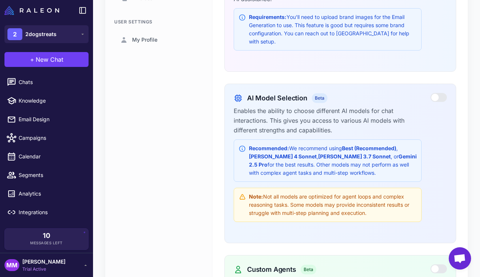
scroll to position [129, 0]
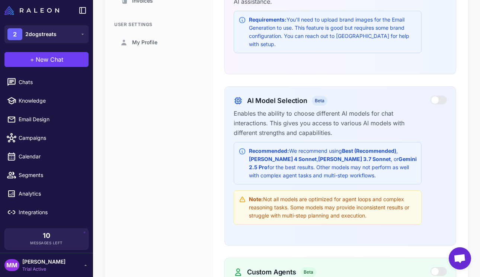
click at [285, 148] on strong "Recommended:" at bounding box center [269, 151] width 40 height 6
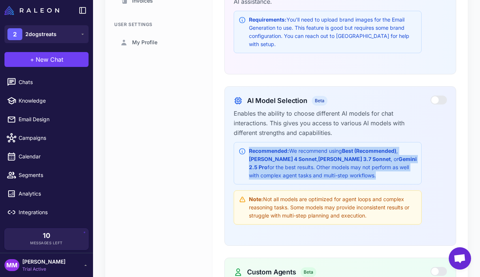
click at [285, 148] on strong "Recommended:" at bounding box center [269, 151] width 40 height 6
click at [309, 147] on div "Recommended: We recommend using Best (Recommended) , Claude 4 Sonnet , Claude 3…" at bounding box center [333, 163] width 168 height 33
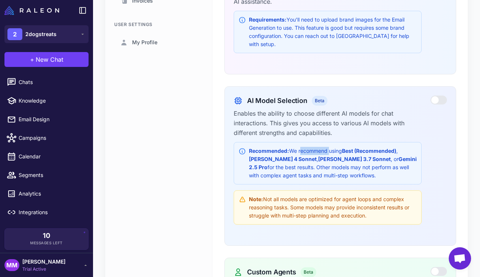
click at [309, 147] on div "Recommended: We recommend using Best (Recommended) , Claude 4 Sonnet , Claude 3…" at bounding box center [333, 163] width 168 height 33
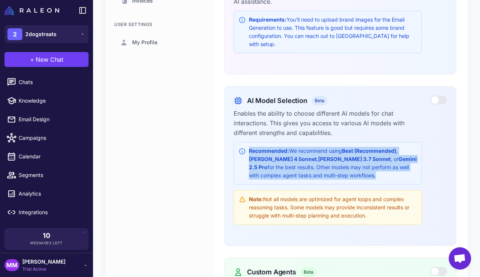
click at [309, 147] on div "Recommended: We recommend using Best (Recommended) , Claude 4 Sonnet , Claude 3…" at bounding box center [333, 163] width 168 height 33
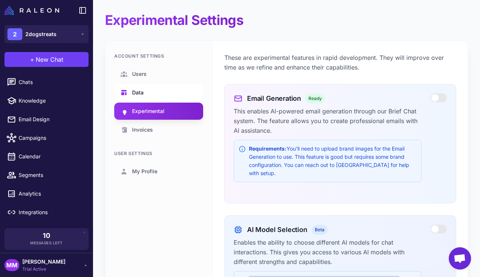
click at [136, 89] on span "Data" at bounding box center [138, 93] width 12 height 8
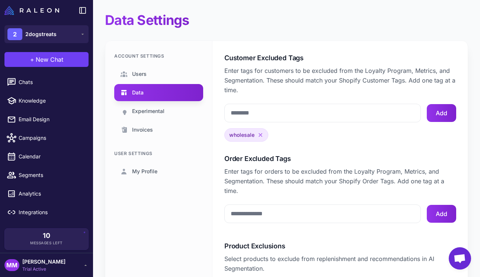
click at [143, 63] on div "Account Settings Users Data Experimental Invoices" at bounding box center [158, 96] width 89 height 86
click at [143, 75] on span "Users" at bounding box center [139, 74] width 15 height 8
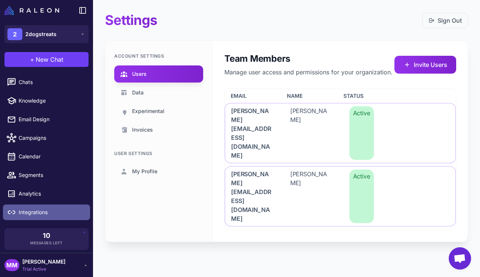
click at [36, 214] on span "Integrations" at bounding box center [52, 213] width 66 height 8
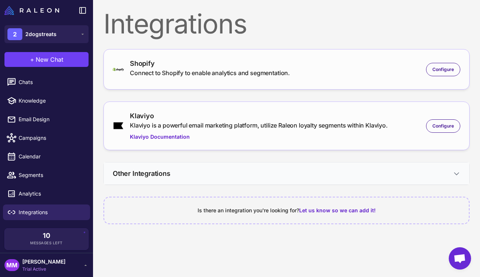
click at [142, 174] on h3 "Other Integrations" at bounding box center [142, 174] width 58 height 10
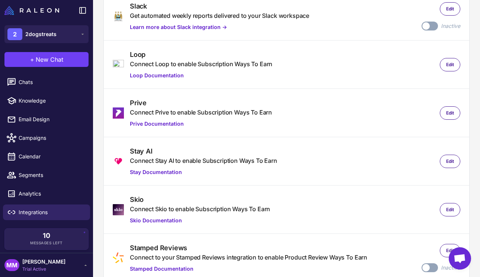
scroll to position [299, 0]
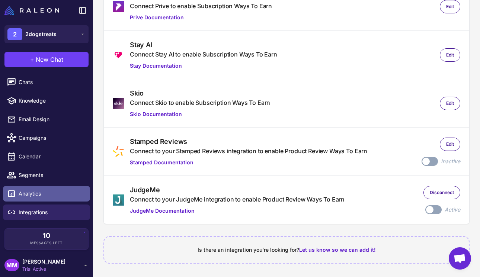
click at [32, 196] on span "Analytics" at bounding box center [52, 194] width 66 height 8
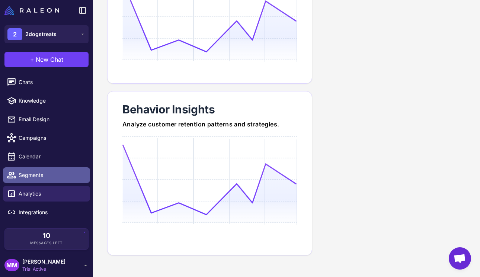
click at [33, 174] on span "Segments" at bounding box center [52, 175] width 66 height 8
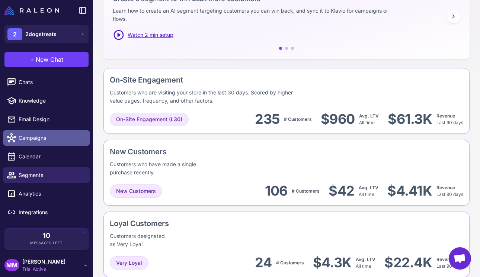
click at [36, 140] on span "Campaigns" at bounding box center [52, 138] width 66 height 8
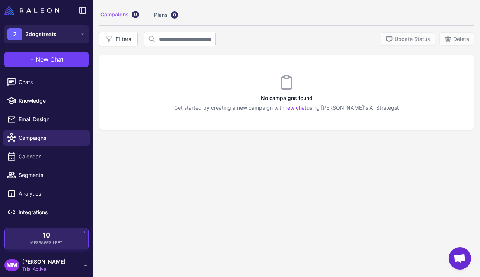
click at [41, 241] on span "Messages Left" at bounding box center [46, 243] width 33 height 6
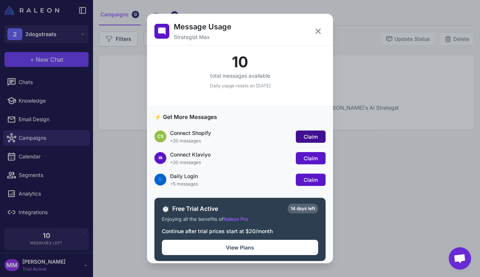
click at [304, 134] on span "Claim" at bounding box center [311, 137] width 14 height 6
click at [307, 158] on span "Claim" at bounding box center [311, 158] width 14 height 6
click at [308, 179] on span "Claim" at bounding box center [311, 180] width 14 height 6
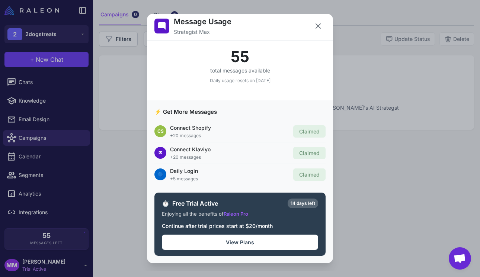
scroll to position [5, 0]
click at [256, 241] on button "View Plans" at bounding box center [240, 242] width 156 height 15
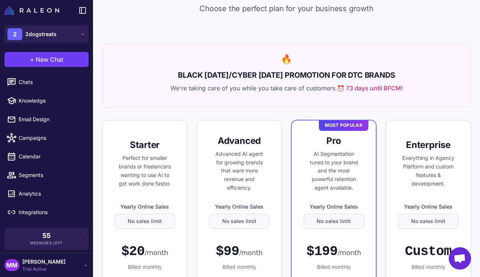
select select "******"
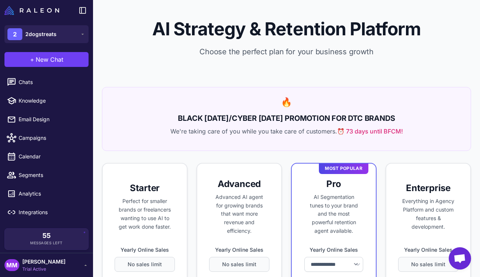
click at [161, 86] on div "AI Strategy & Retention Platform Choose the perfect plan for your business grow…" at bounding box center [286, 43] width 387 height 87
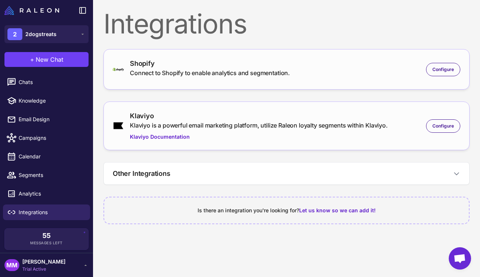
click at [220, 52] on div "Shopify Connect to Shopify to enable analytics and segmentation. Configure" at bounding box center [287, 69] width 366 height 41
